Goal: Navigation & Orientation: Find specific page/section

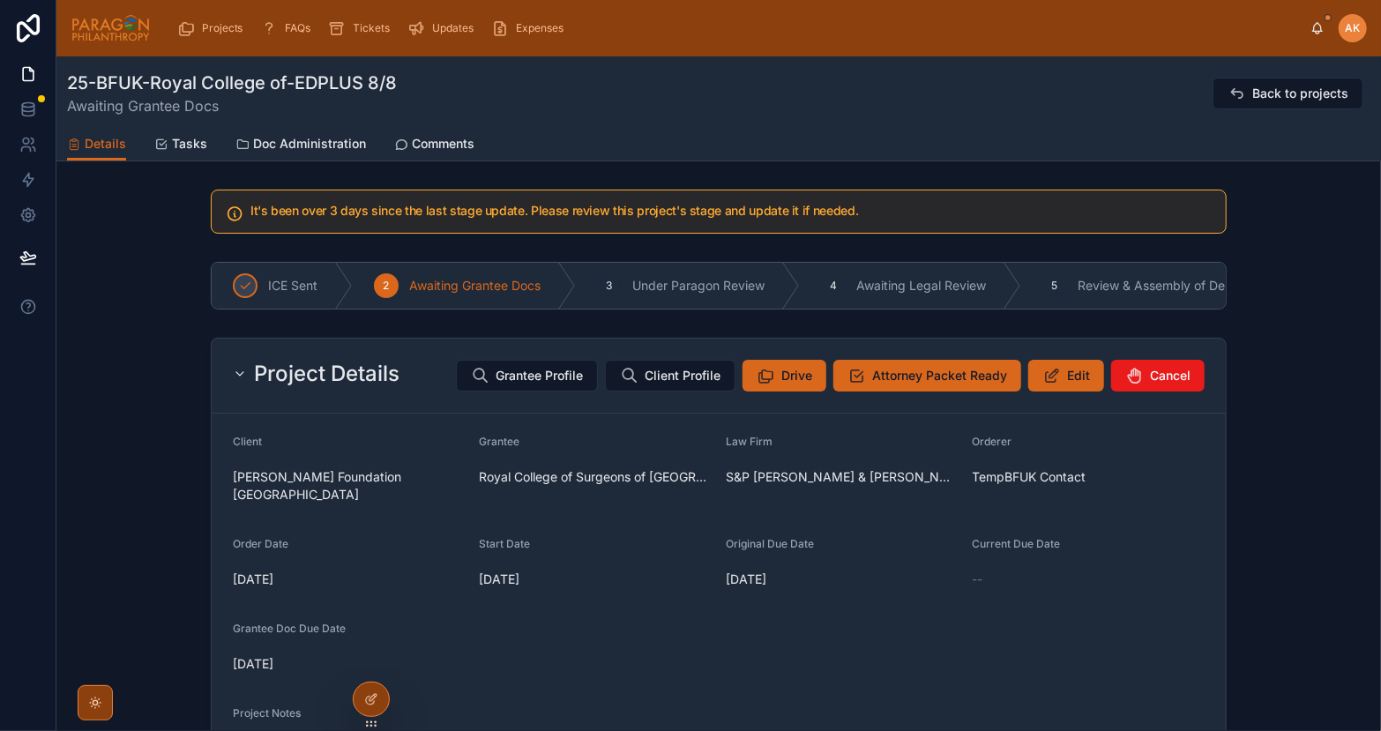
scroll to position [15, 0]
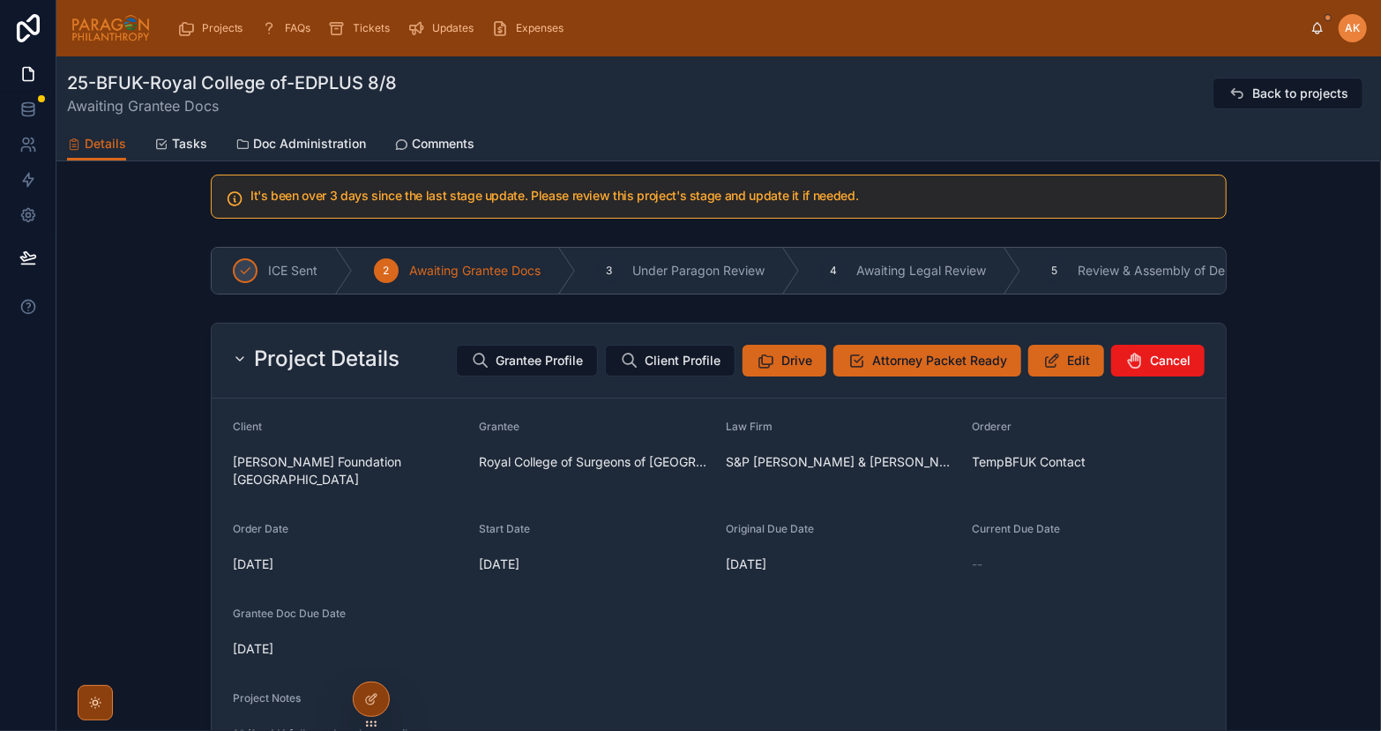
click at [0, 0] on icon at bounding box center [0, 0] width 0 height 0
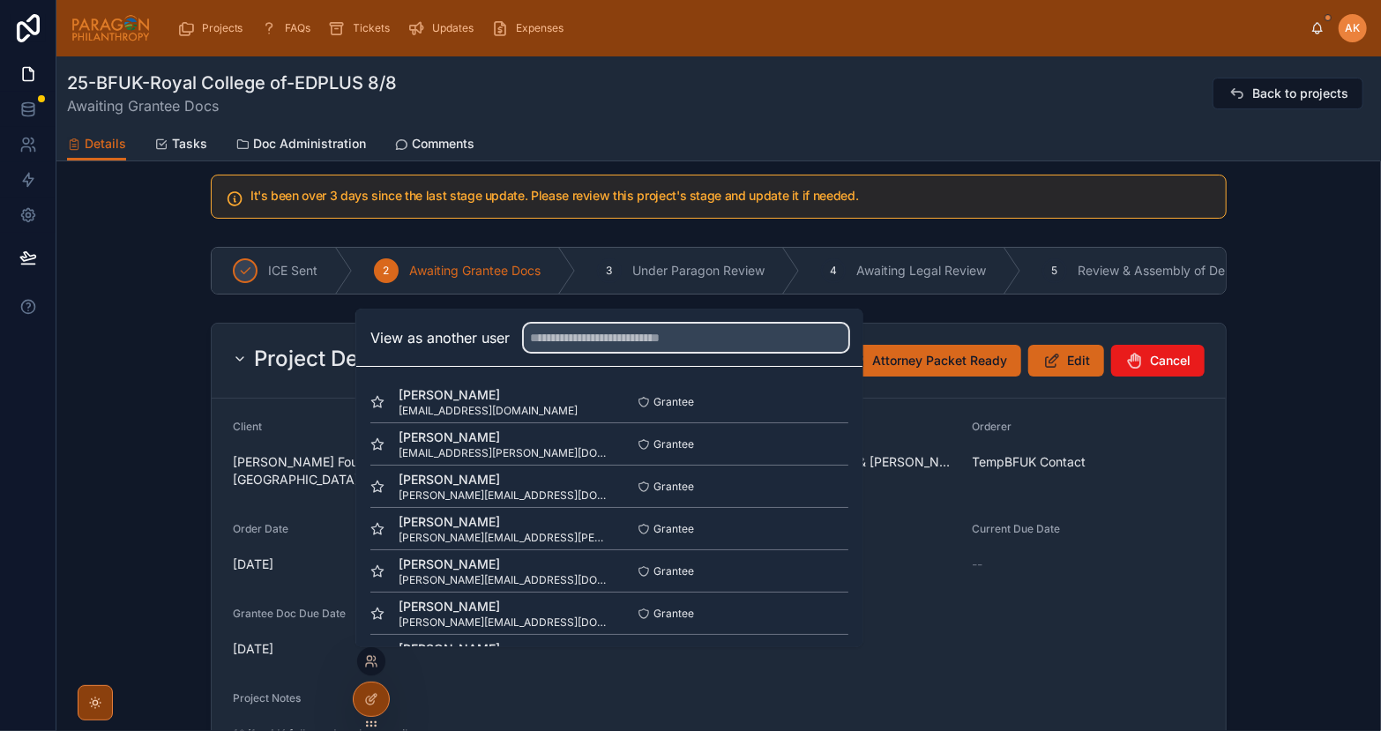
click at [595, 337] on input "text" at bounding box center [686, 338] width 324 height 28
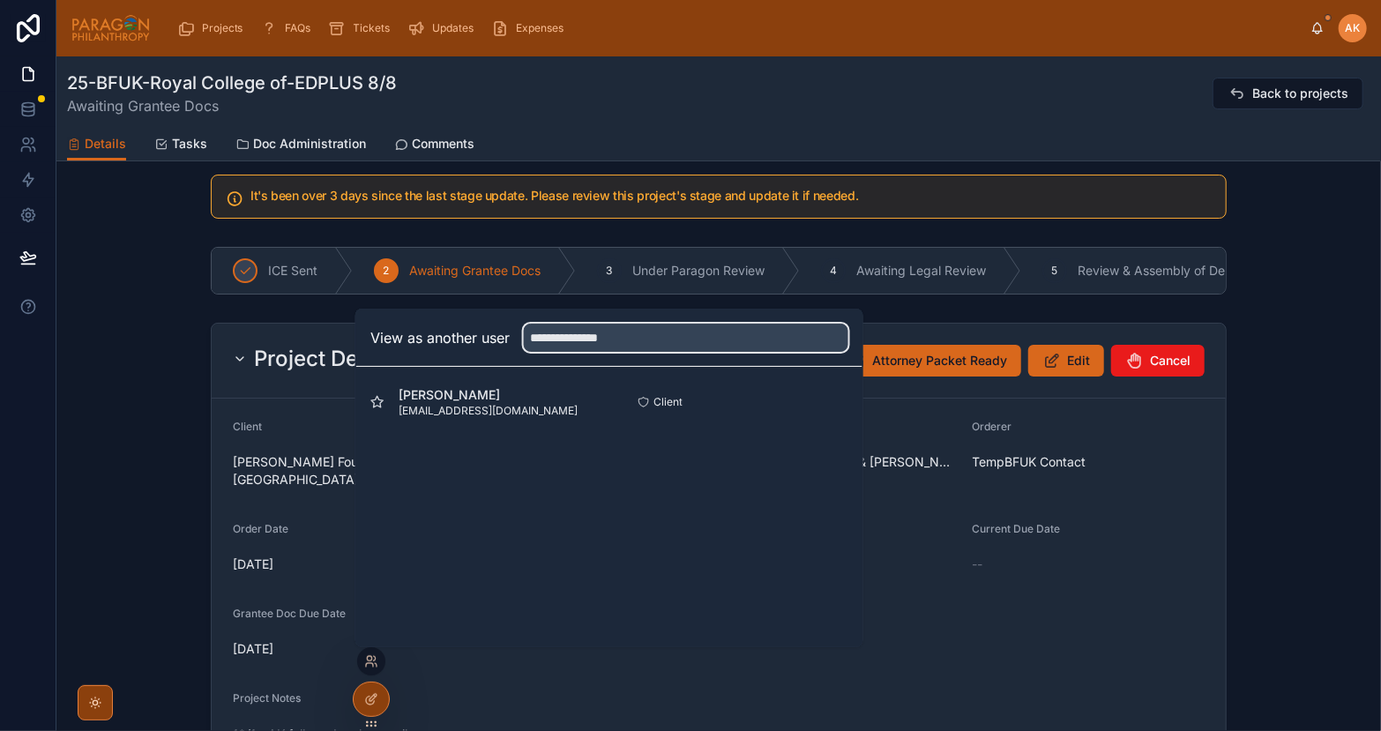
type input "**********"
click at [0, 0] on button "Select" at bounding box center [0, 0] width 0 height 0
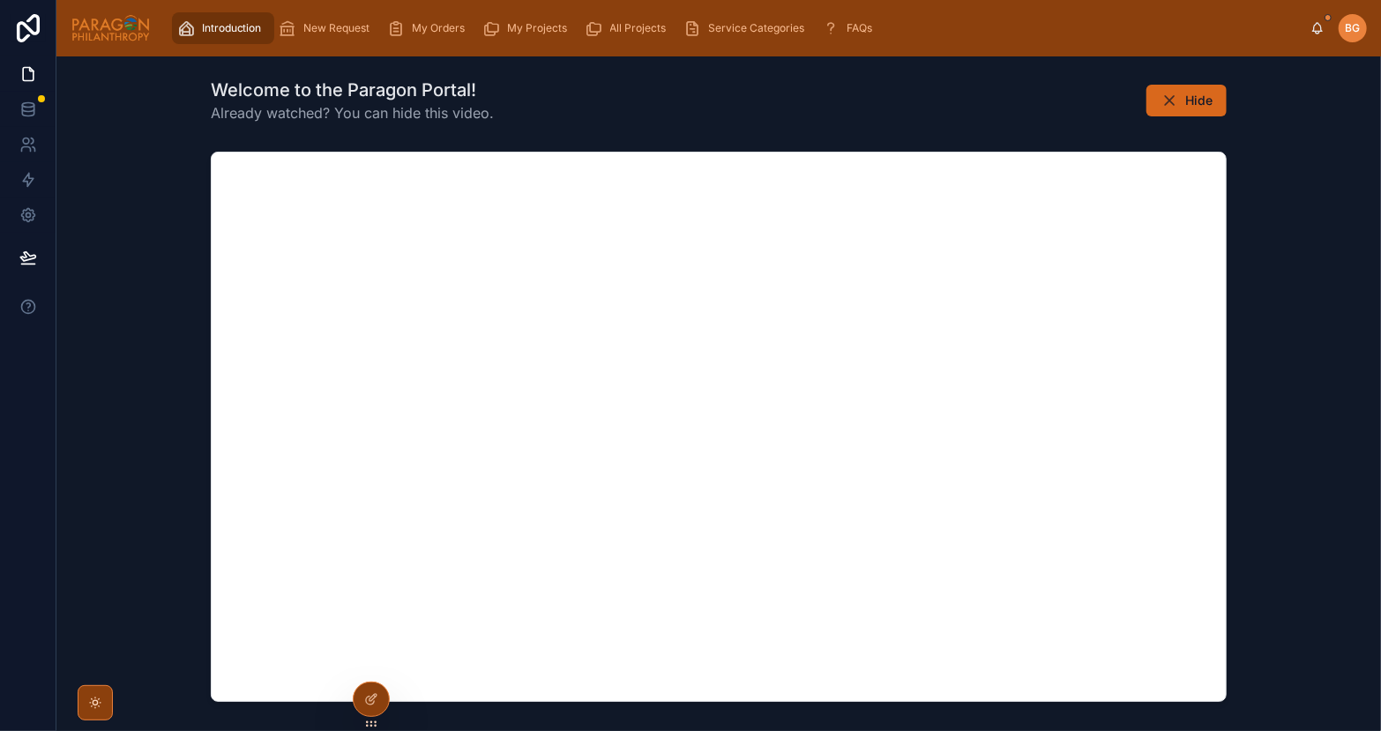
click at [524, 31] on span "My Projects" at bounding box center [538, 28] width 60 height 14
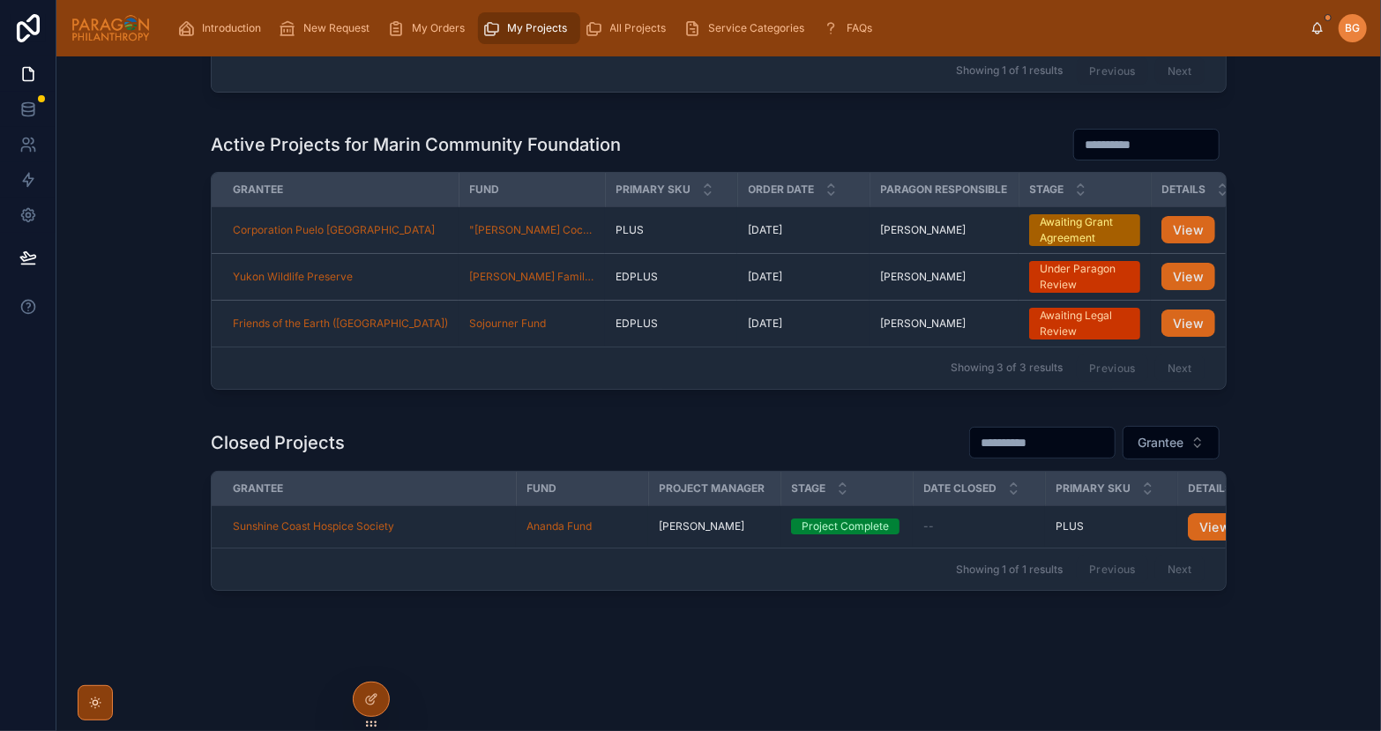
scroll to position [210, 0]
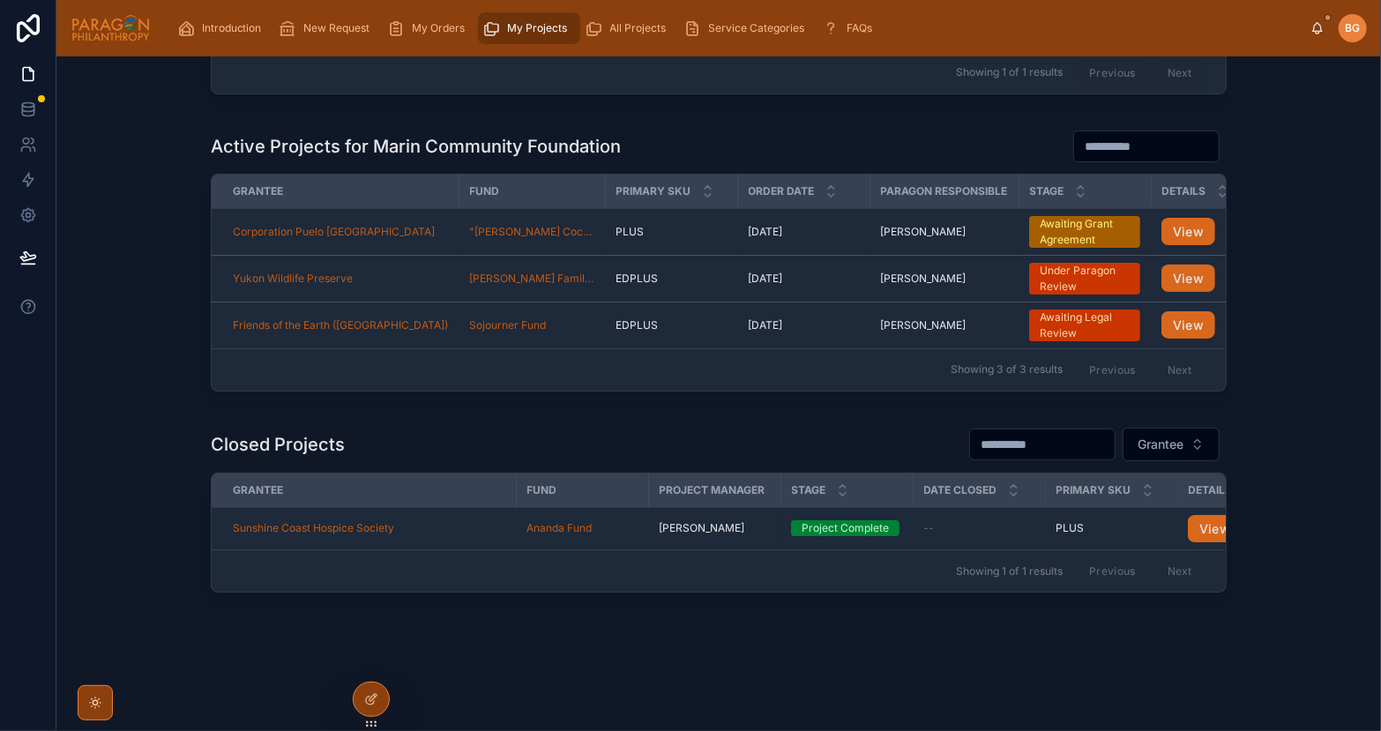
click at [974, 532] on div "--" at bounding box center [978, 528] width 111 height 14
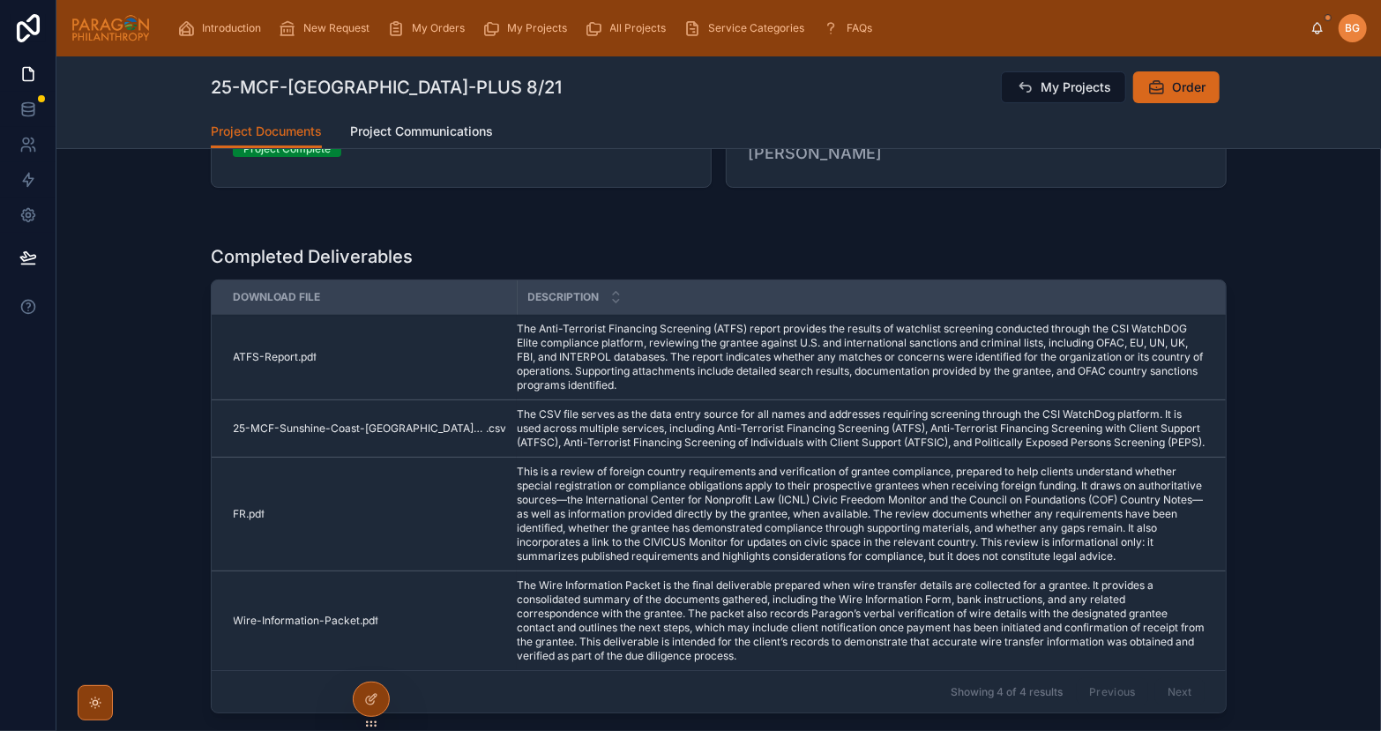
scroll to position [87, 0]
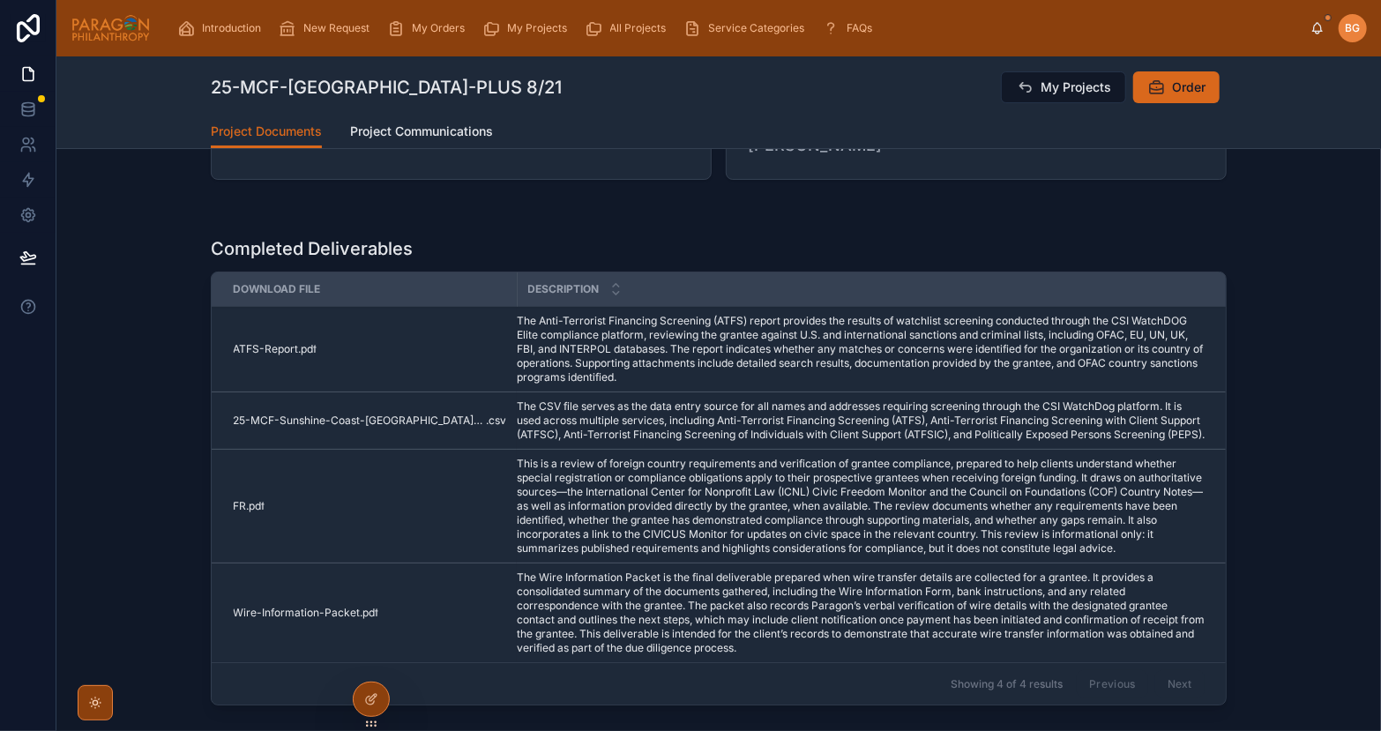
click at [1072, 90] on span "My Projects" at bounding box center [1075, 87] width 71 height 18
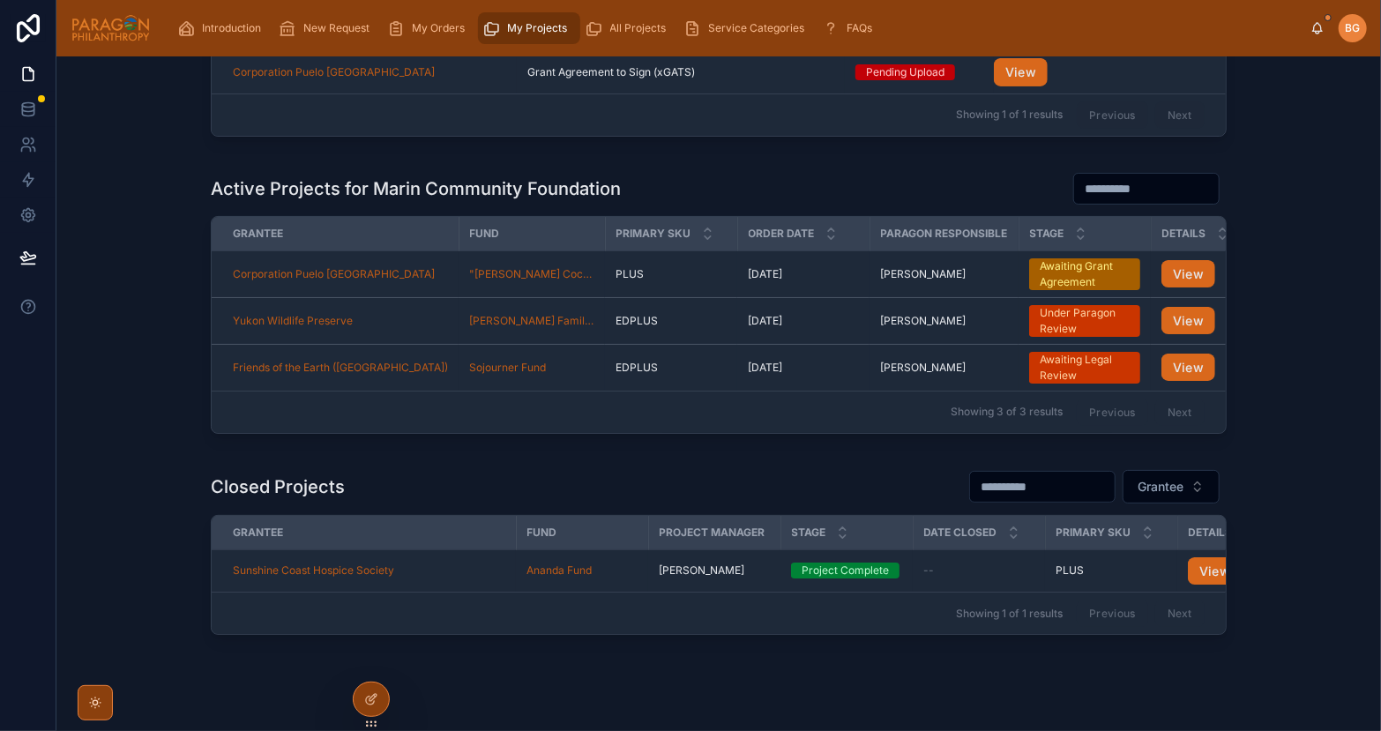
scroll to position [223, 0]
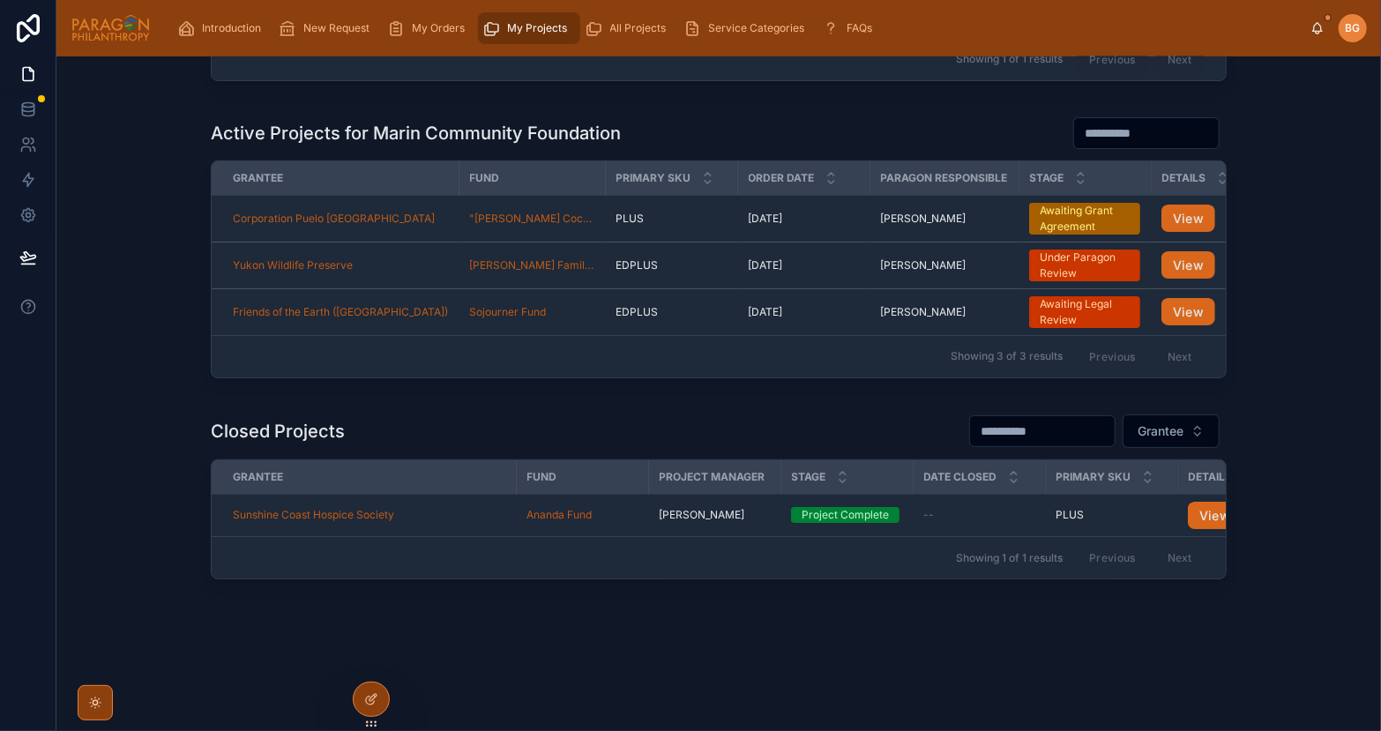
click at [383, 510] on span "Sunshine Coast Hospice Society" at bounding box center [313, 515] width 161 height 14
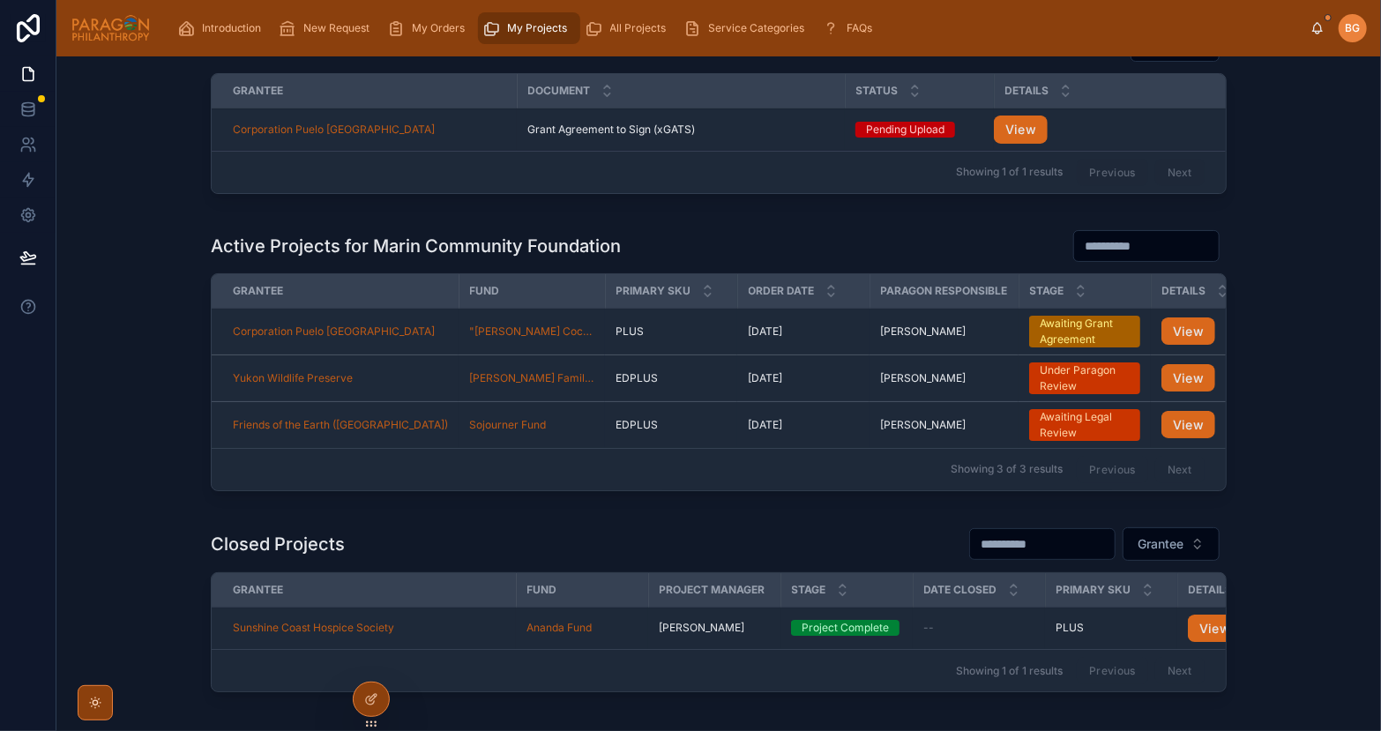
scroll to position [223, 0]
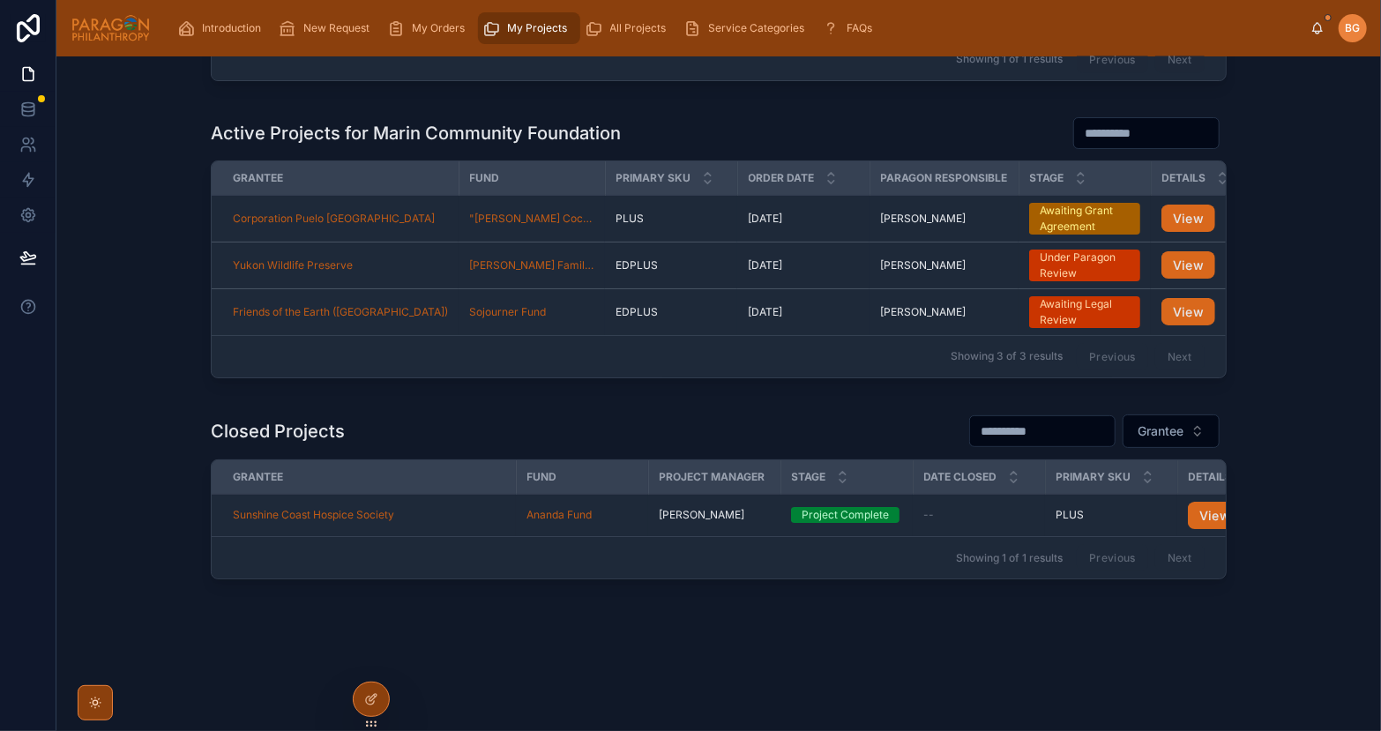
click at [460, 517] on div "Sunshine Coast Hospice Society" at bounding box center [369, 515] width 272 height 14
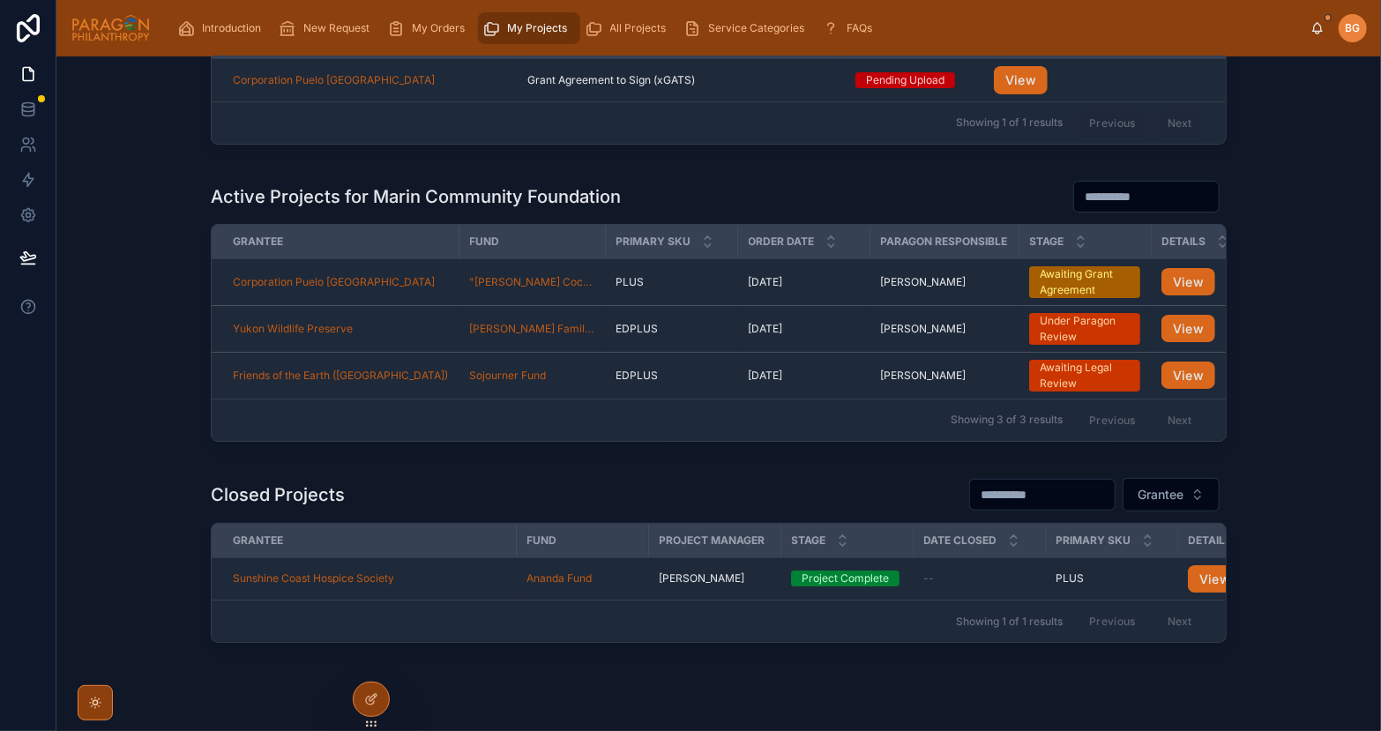
scroll to position [169, 0]
